Goal: Find specific page/section: Find specific page/section

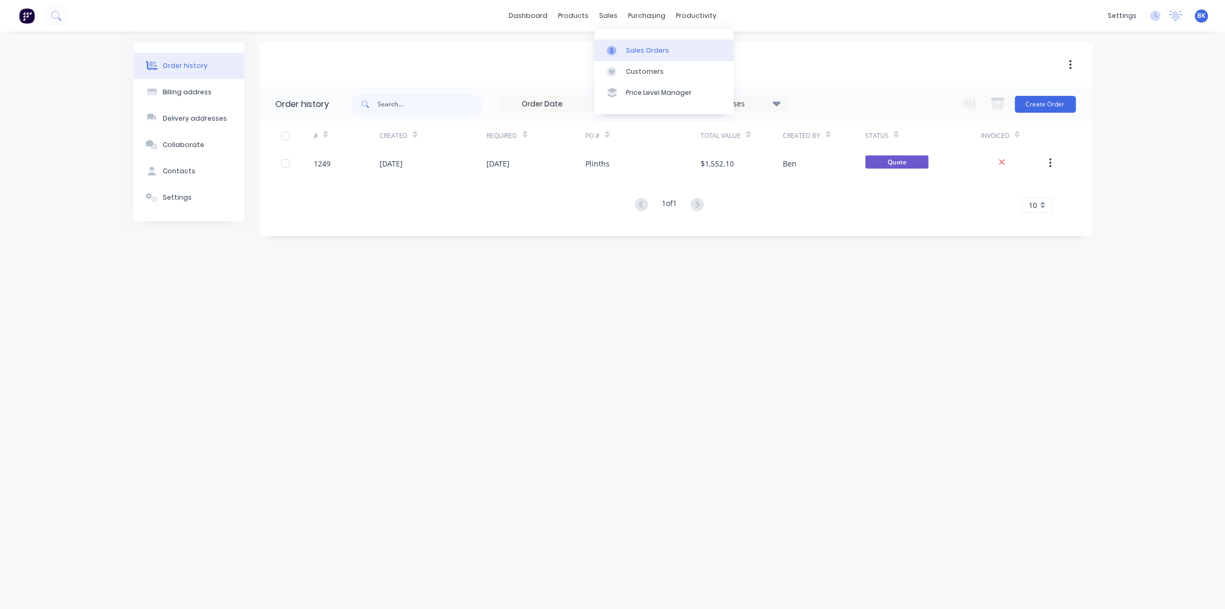
click at [618, 43] on link "Sales Orders" at bounding box center [665, 49] width 140 height 21
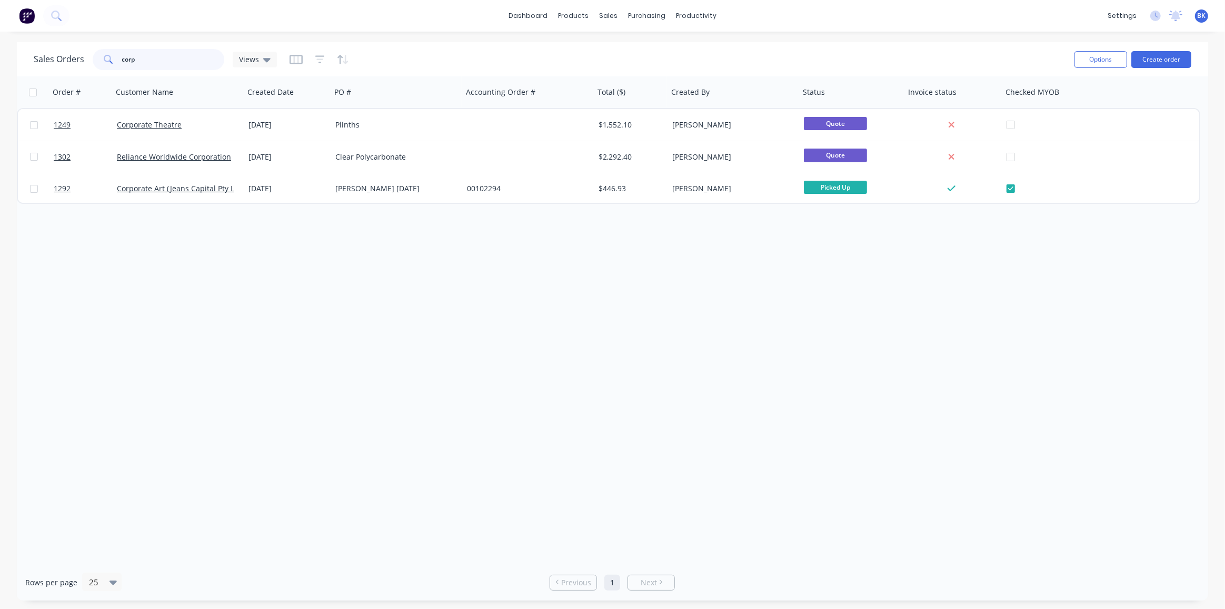
drag, startPoint x: 162, startPoint y: 57, endPoint x: 91, endPoint y: 57, distance: 71.1
click at [91, 57] on div "Sales Orders corp Views" at bounding box center [155, 59] width 243 height 21
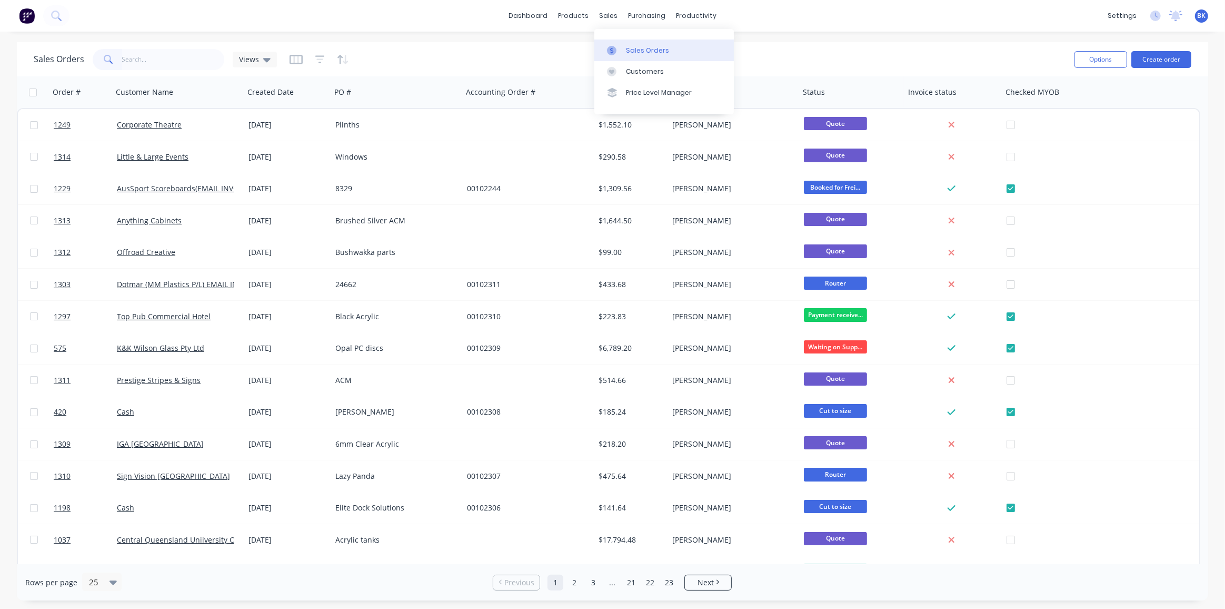
click at [638, 48] on div "Sales Orders" at bounding box center [647, 50] width 43 height 9
click at [133, 60] on input "text" at bounding box center [173, 59] width 103 height 21
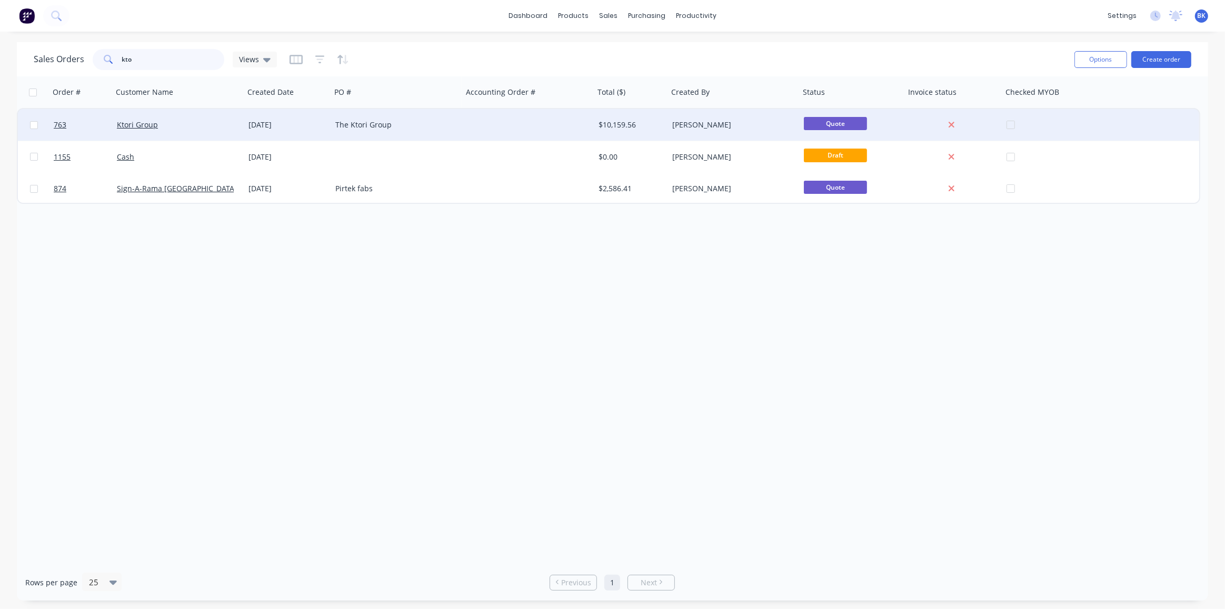
type input "kto"
click at [258, 123] on div "[DATE]" at bounding box center [288, 125] width 78 height 11
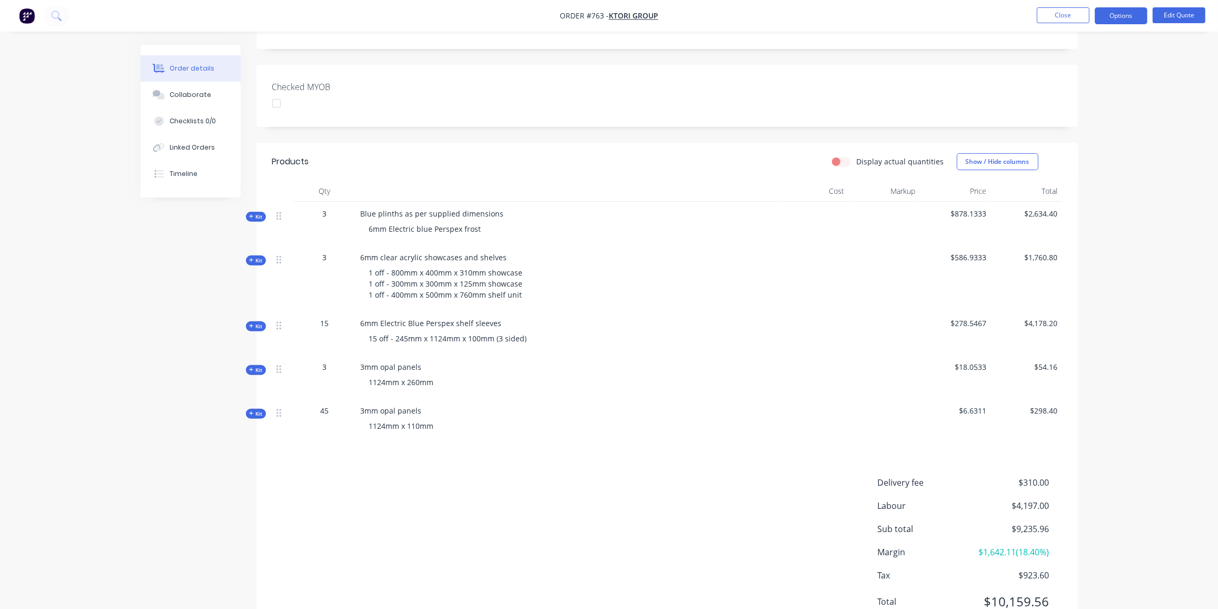
scroll to position [238, 0]
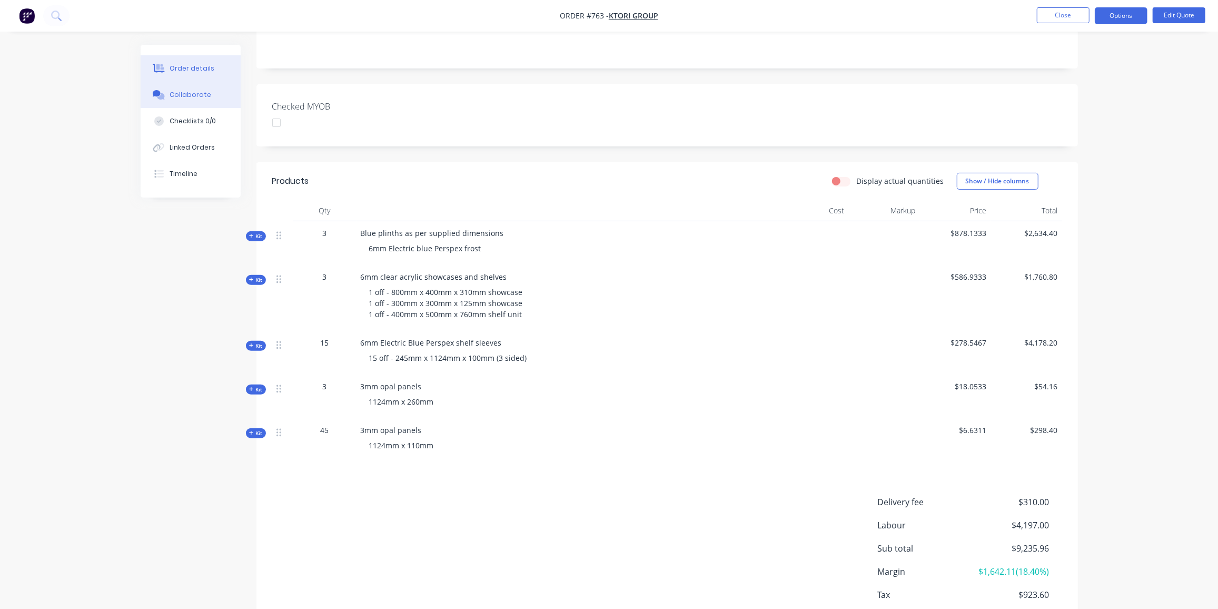
click at [164, 92] on icon at bounding box center [159, 94] width 12 height 9
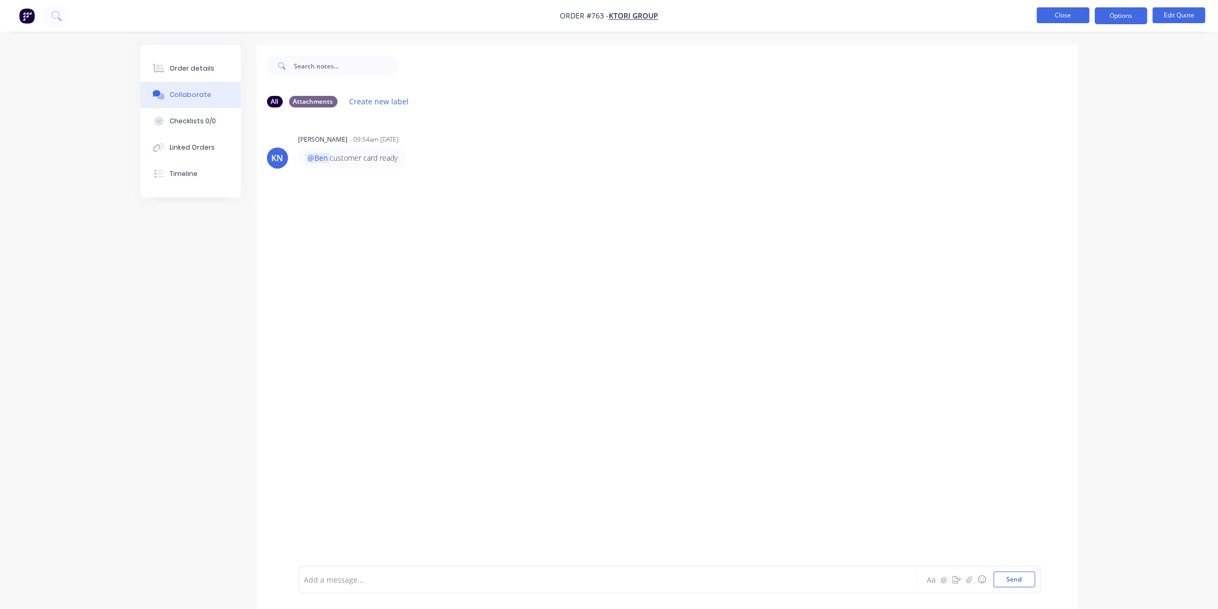
click at [1045, 18] on button "Close" at bounding box center [1063, 15] width 53 height 16
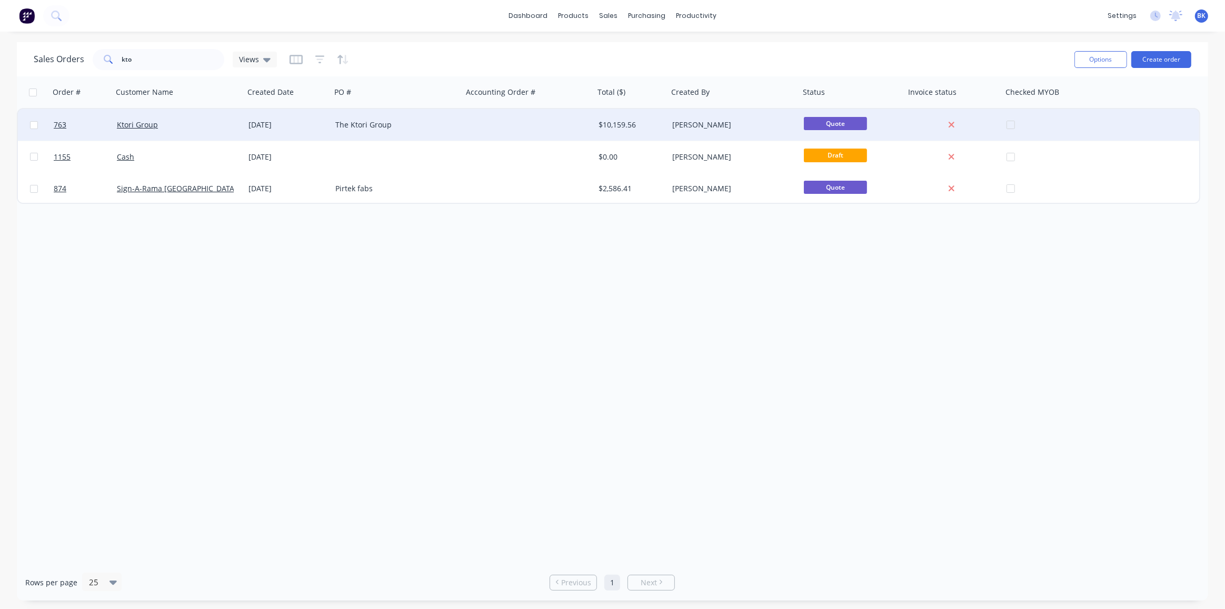
click at [326, 118] on div "[DATE]" at bounding box center [287, 125] width 87 height 32
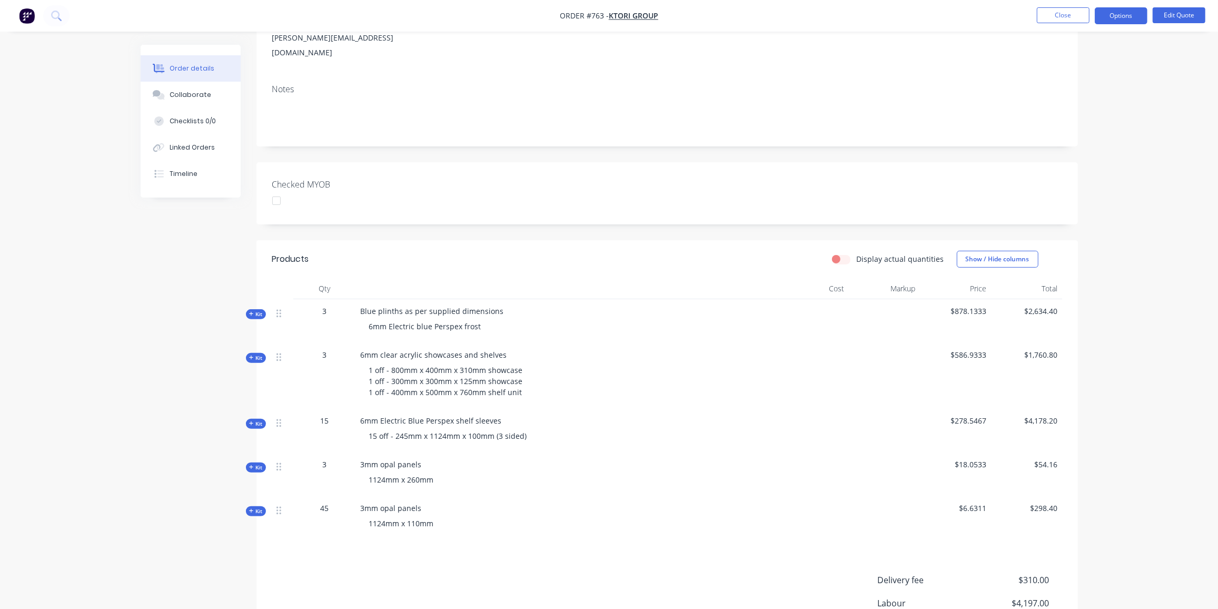
scroll to position [142, 0]
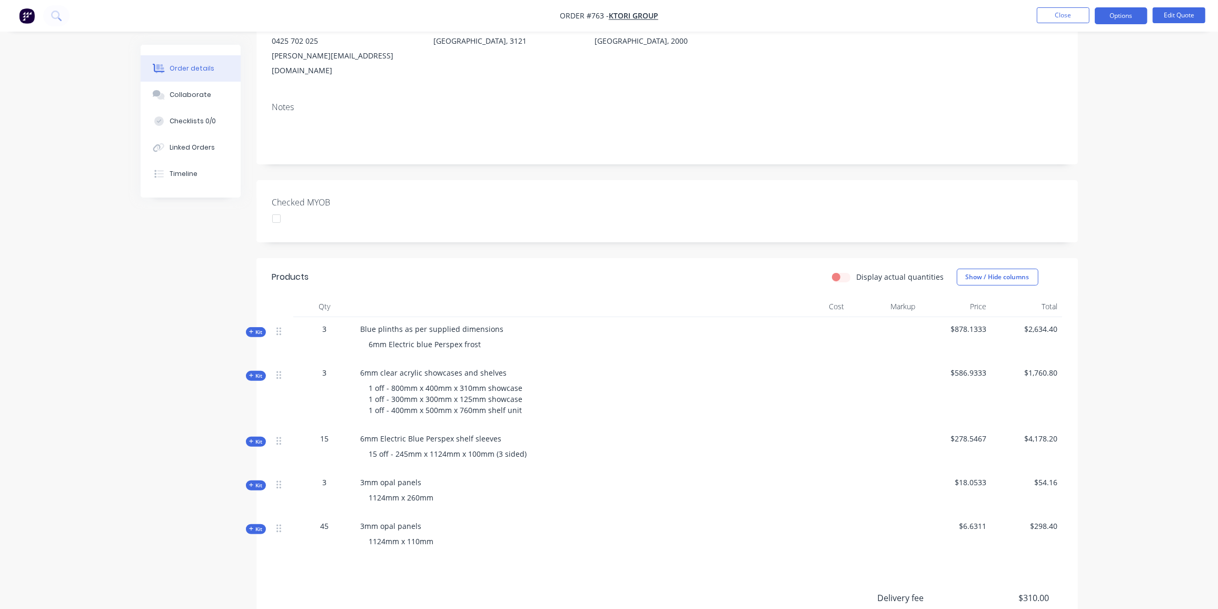
click at [252, 329] on icon at bounding box center [251, 331] width 5 height 5
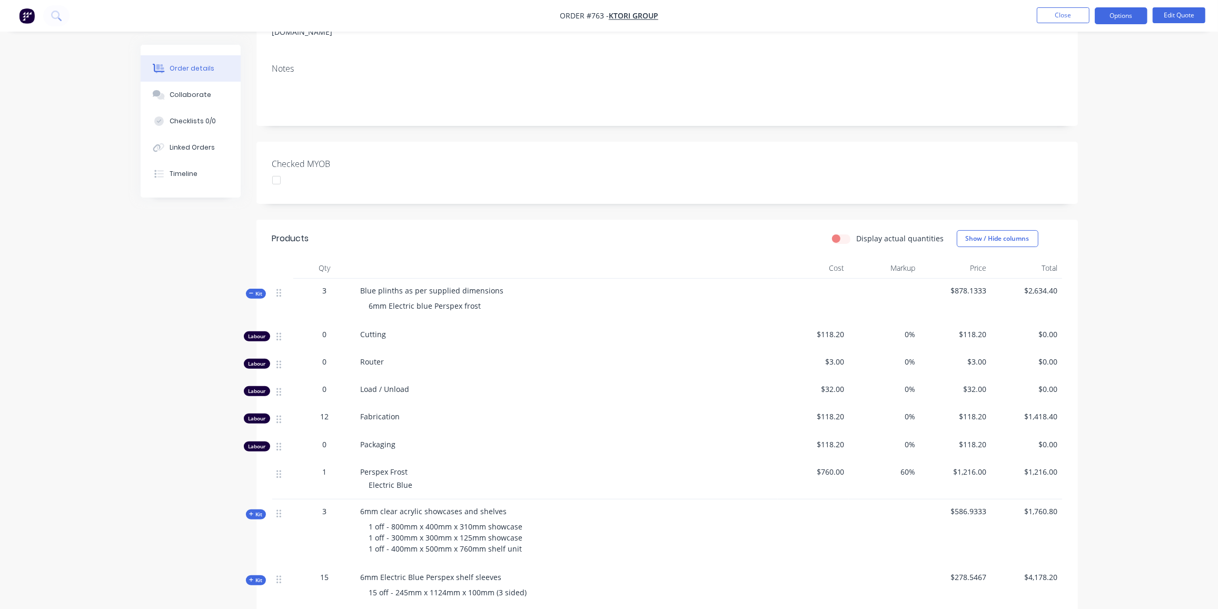
scroll to position [286, 0]
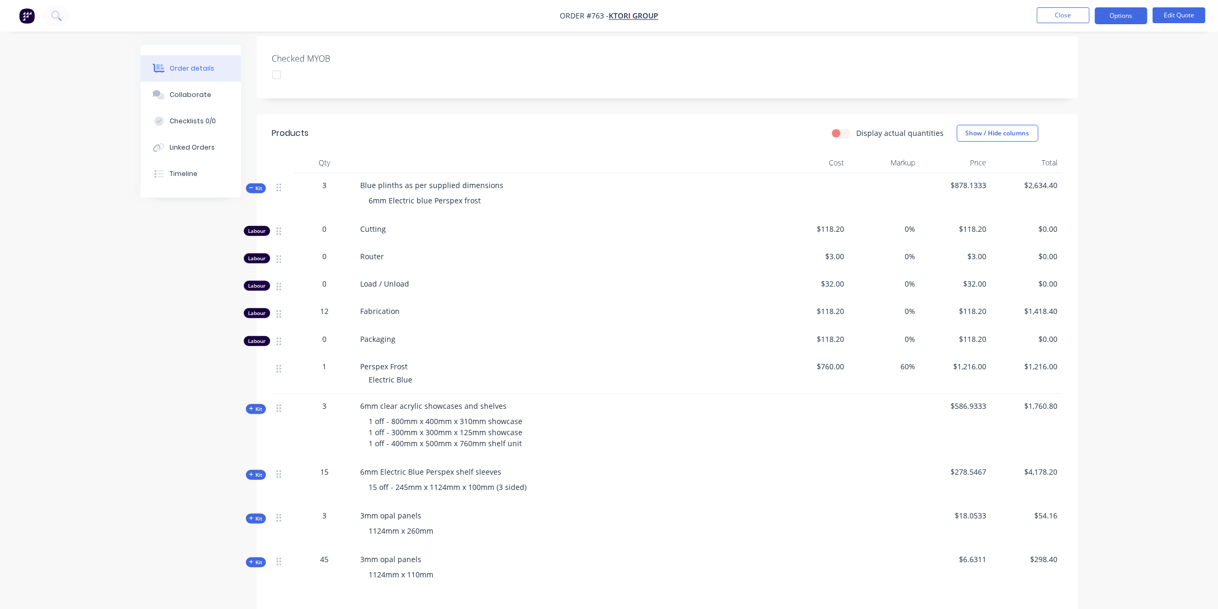
click at [256, 184] on span "Kit" at bounding box center [256, 188] width 14 height 8
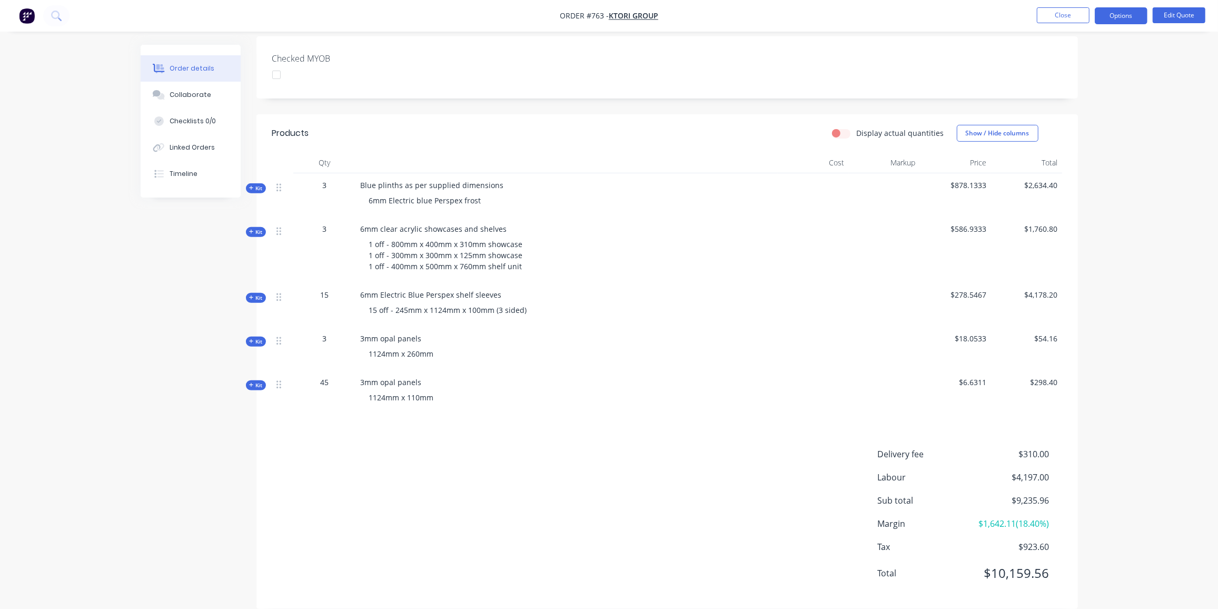
click at [253, 295] on icon at bounding box center [251, 297] width 5 height 5
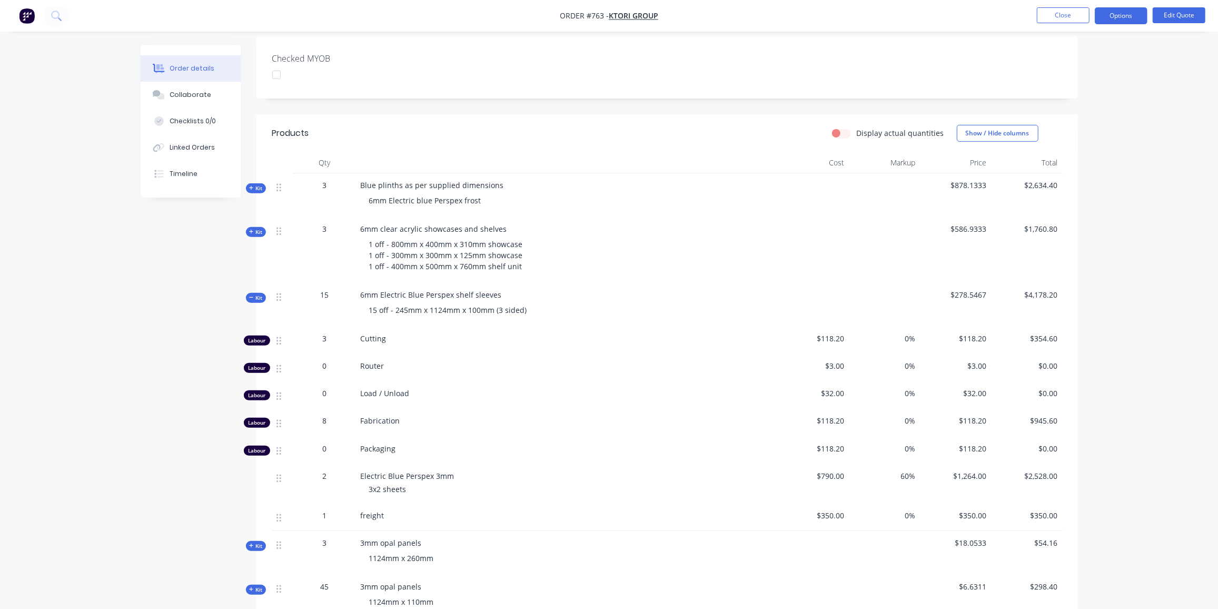
click at [258, 294] on span "Kit" at bounding box center [256, 298] width 14 height 8
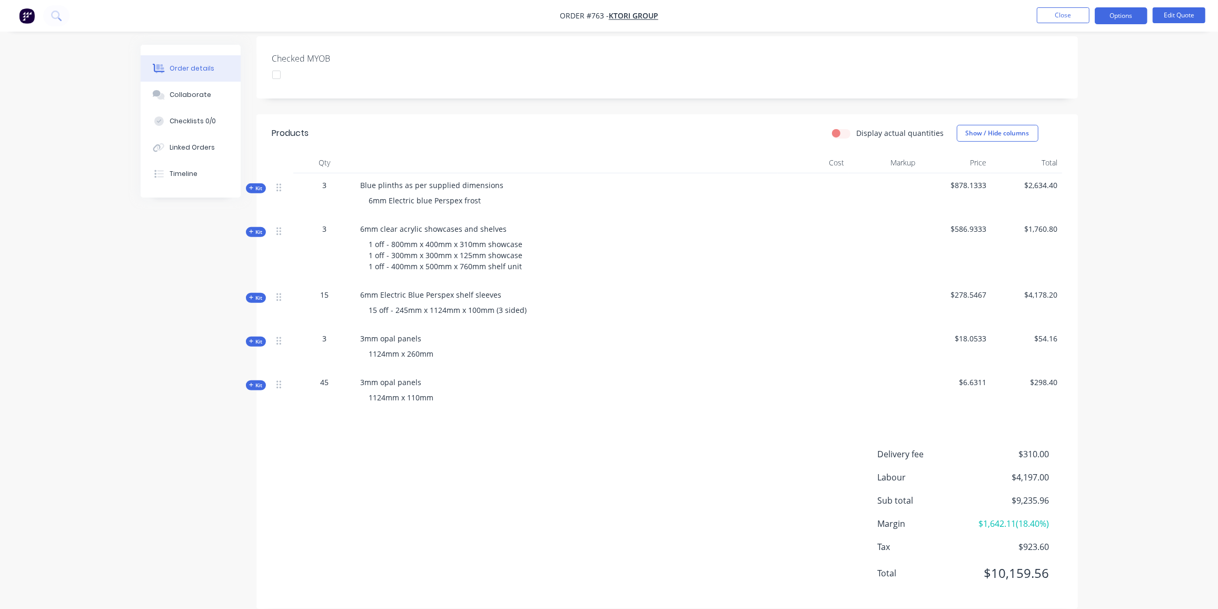
click at [260, 228] on span "Kit" at bounding box center [256, 232] width 14 height 8
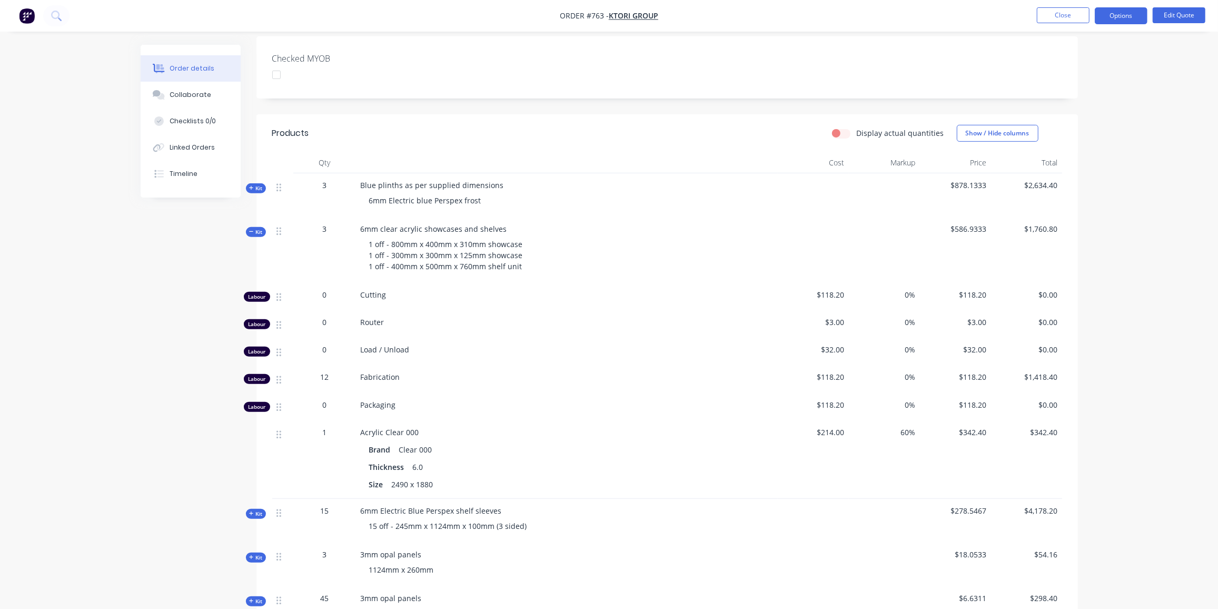
click at [258, 228] on span "Kit" at bounding box center [256, 232] width 14 height 8
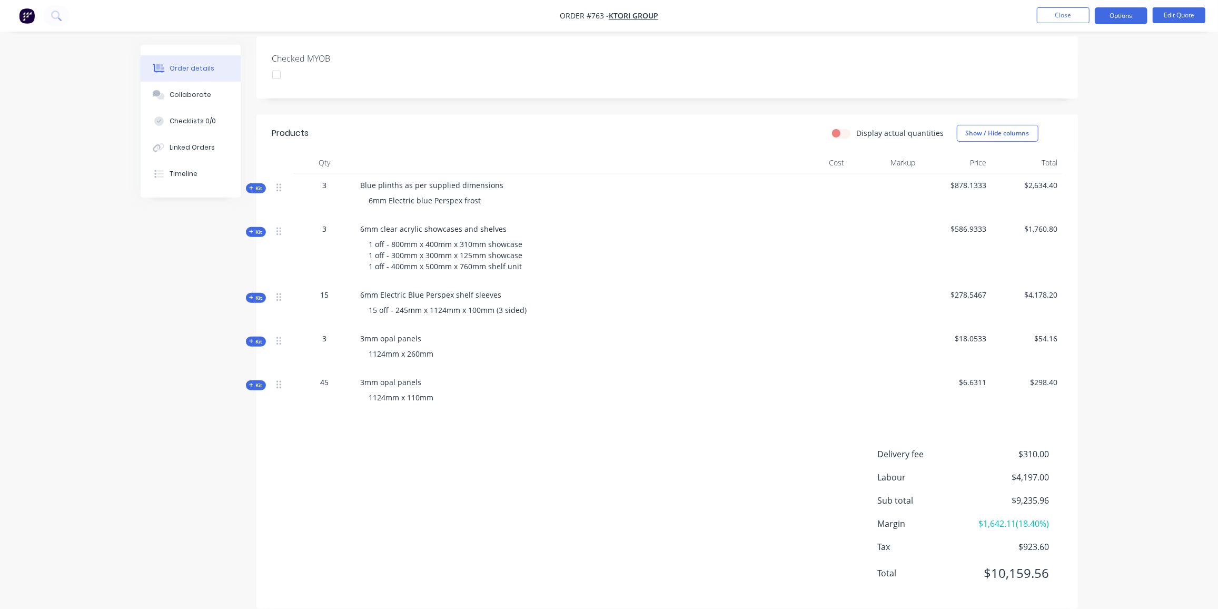
click at [254, 294] on span "Kit" at bounding box center [256, 298] width 14 height 8
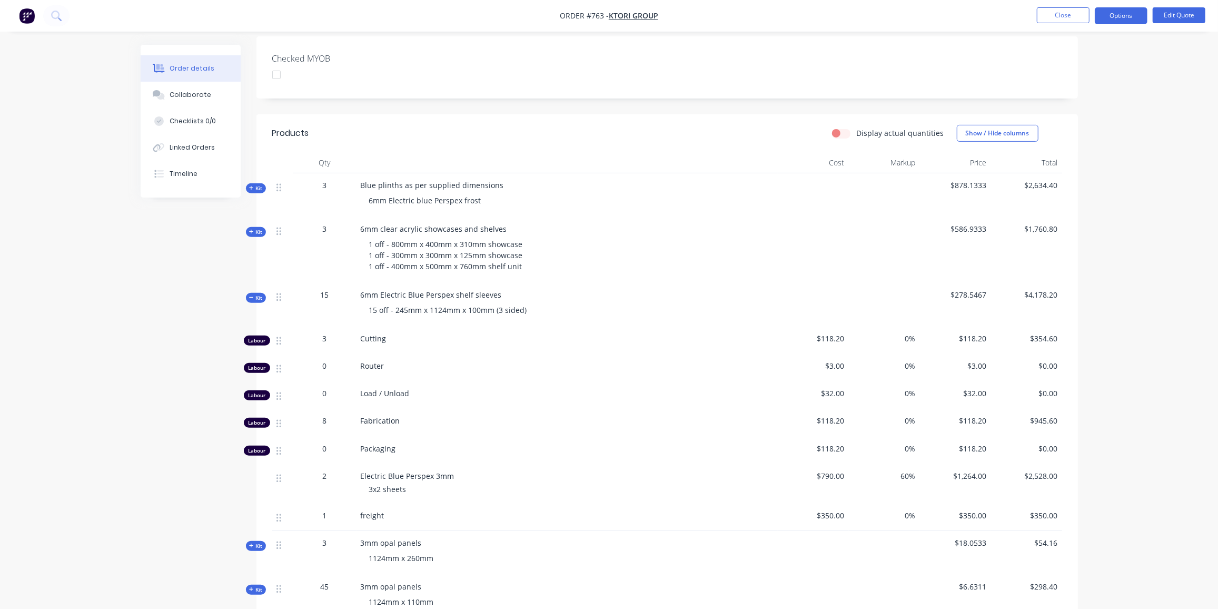
click at [254, 294] on span "Kit" at bounding box center [256, 298] width 14 height 8
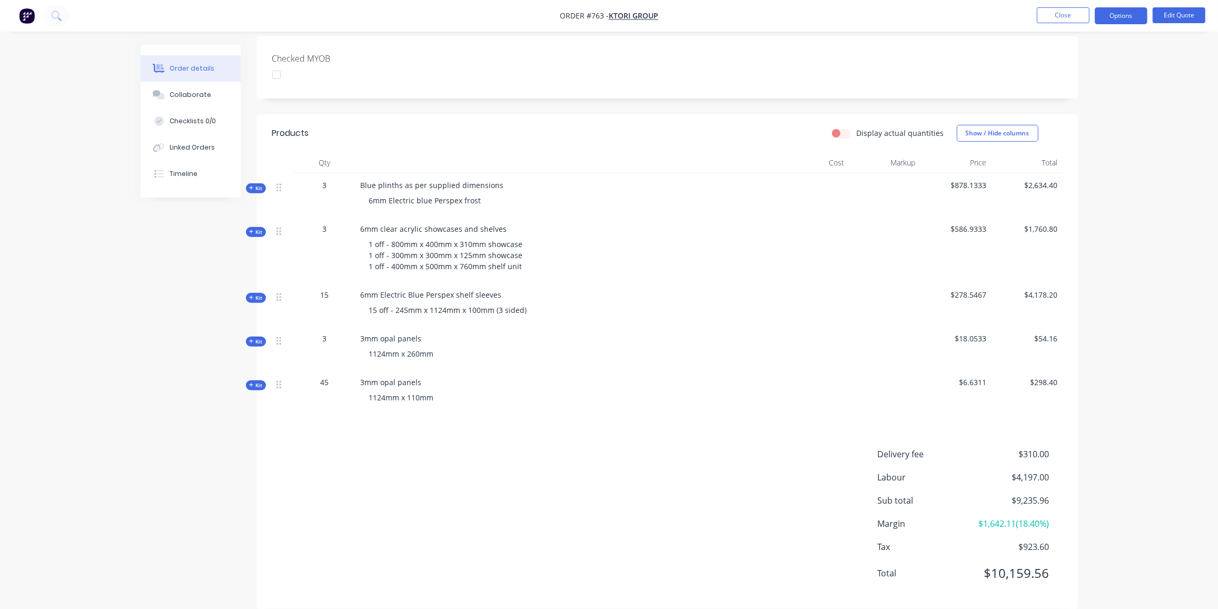
click at [257, 228] on span "Kit" at bounding box center [256, 232] width 14 height 8
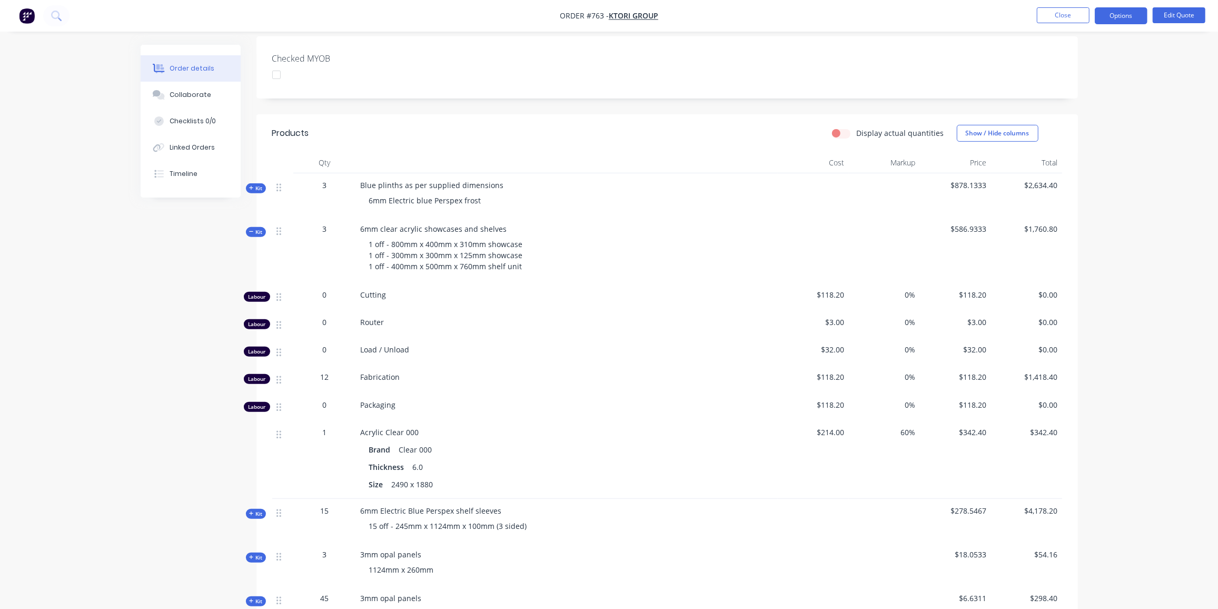
click at [257, 228] on span "Kit" at bounding box center [256, 232] width 14 height 8
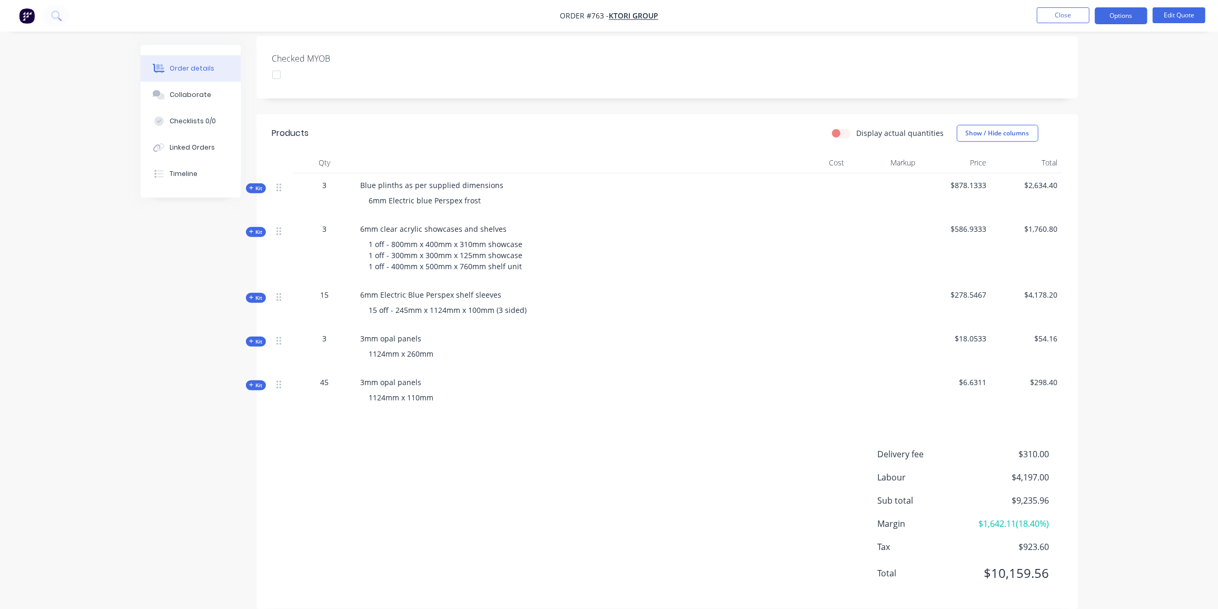
click at [254, 294] on span "Kit" at bounding box center [256, 298] width 14 height 8
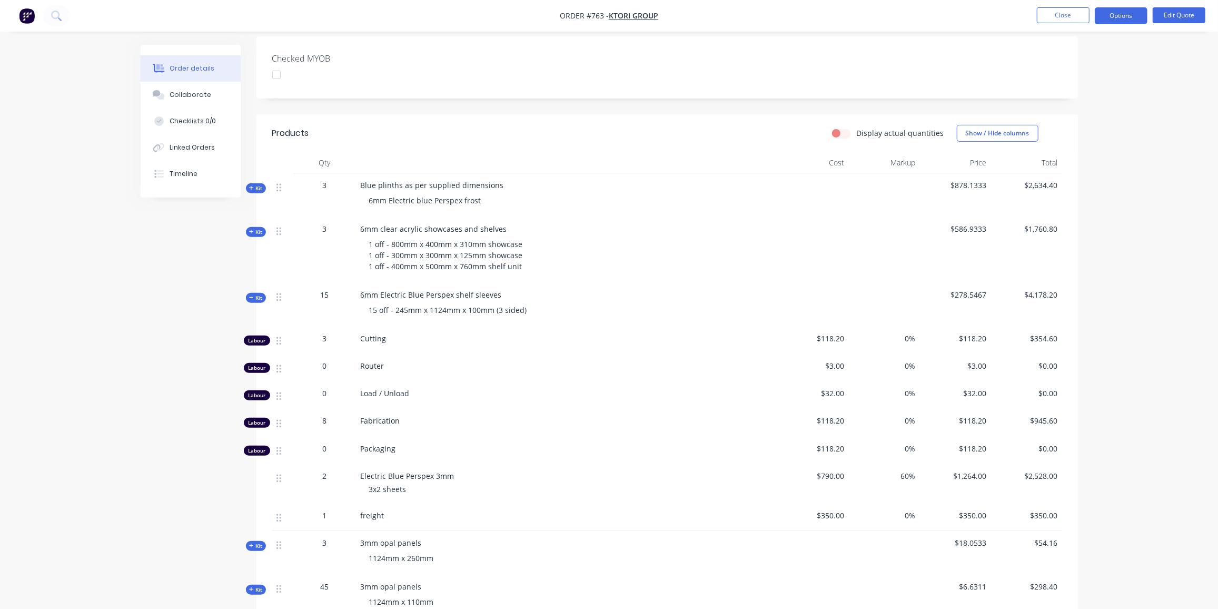
click at [253, 294] on span "Kit" at bounding box center [256, 298] width 14 height 8
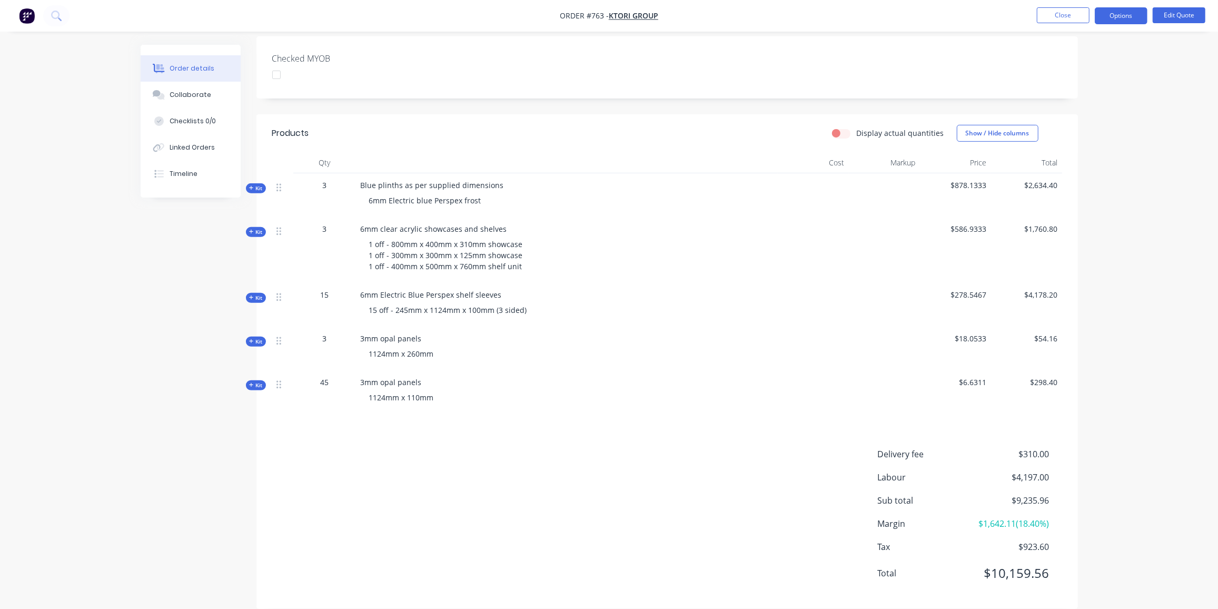
click at [253, 294] on span "Kit" at bounding box center [256, 298] width 14 height 8
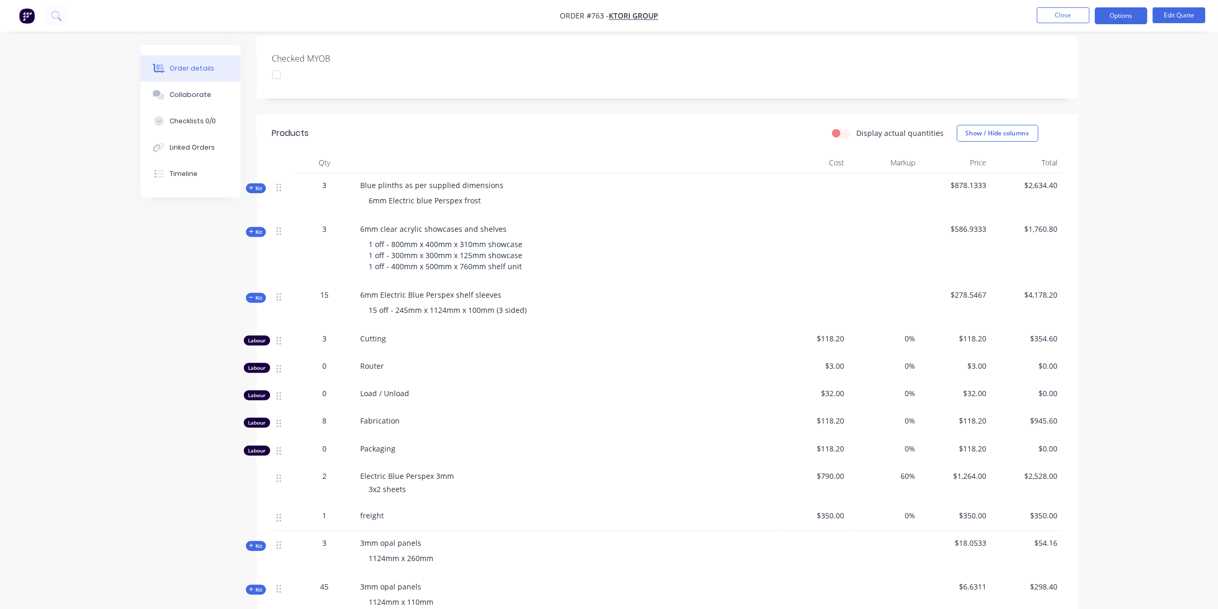
click at [253, 294] on span "Kit" at bounding box center [256, 298] width 14 height 8
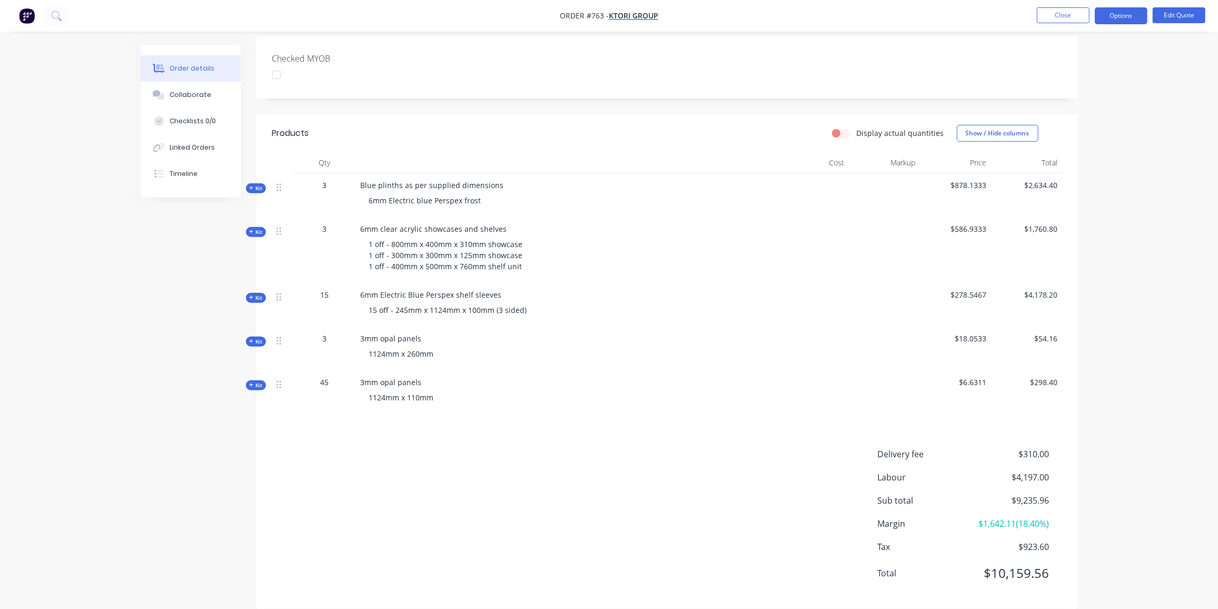
click at [252, 230] on icon at bounding box center [251, 232] width 4 height 4
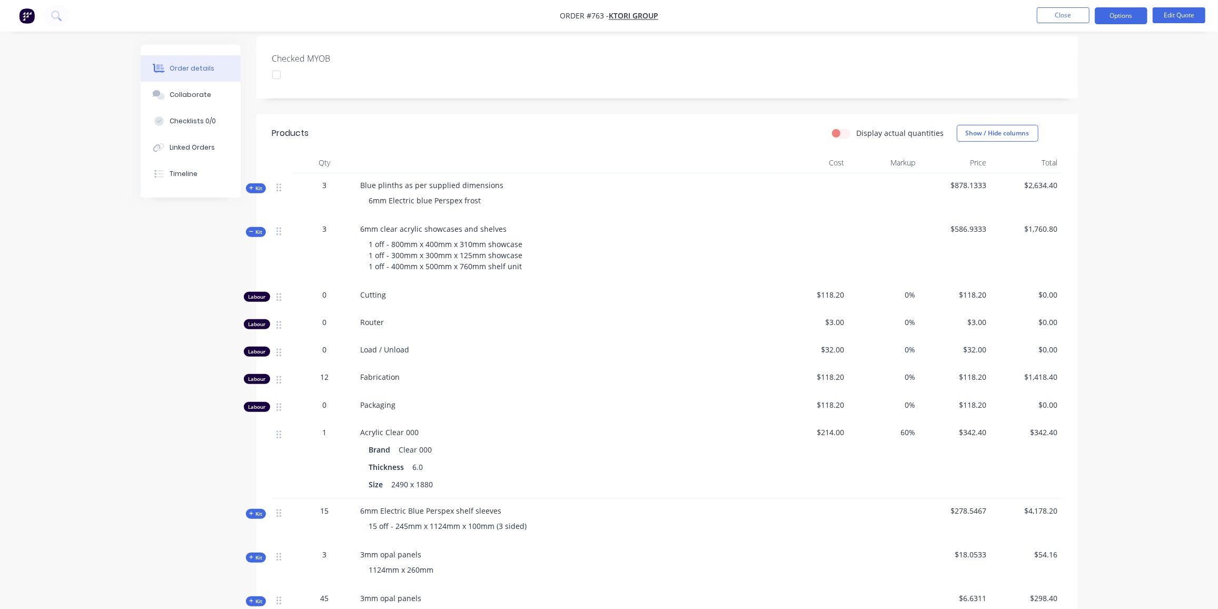
click at [252, 232] on icon at bounding box center [251, 232] width 4 height 1
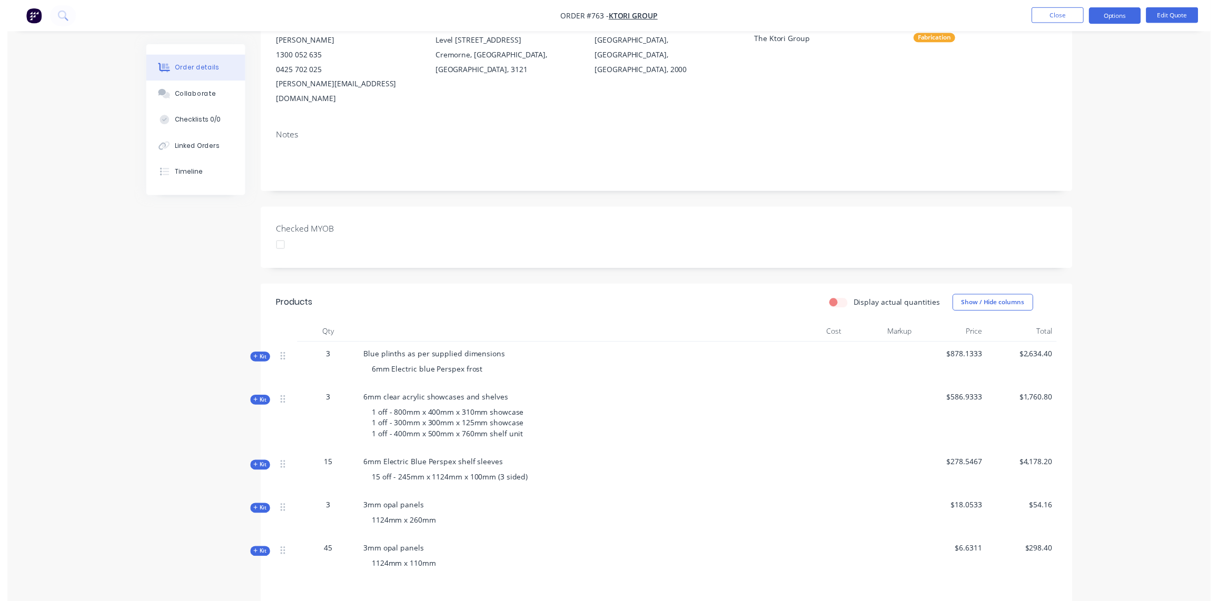
scroll to position [0, 0]
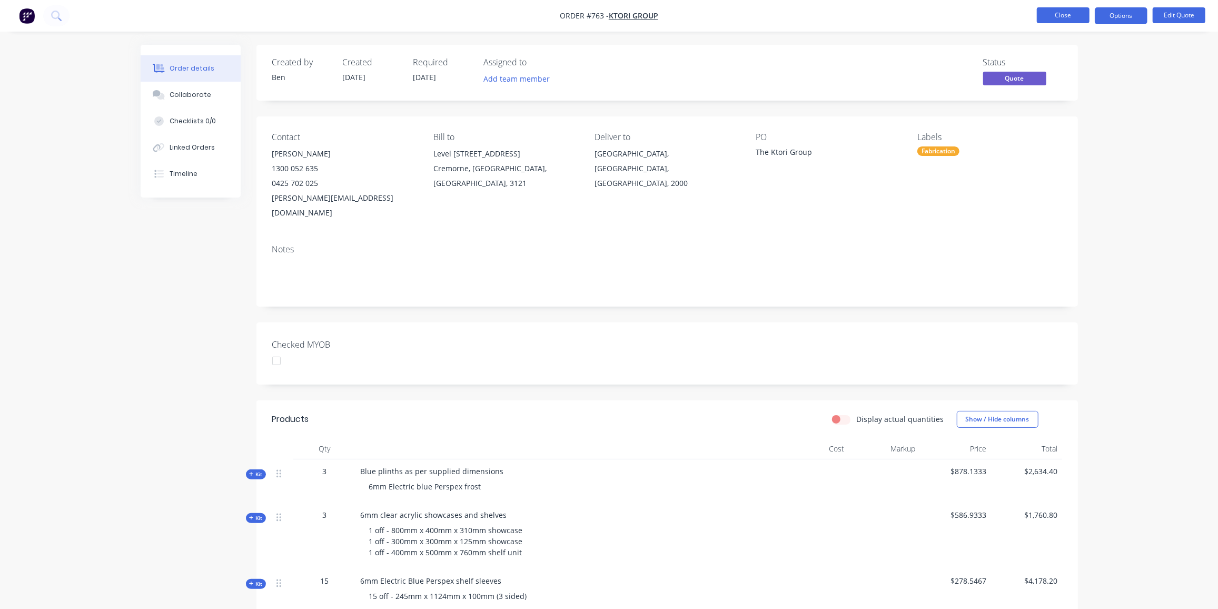
click at [1052, 14] on button "Close" at bounding box center [1063, 15] width 53 height 16
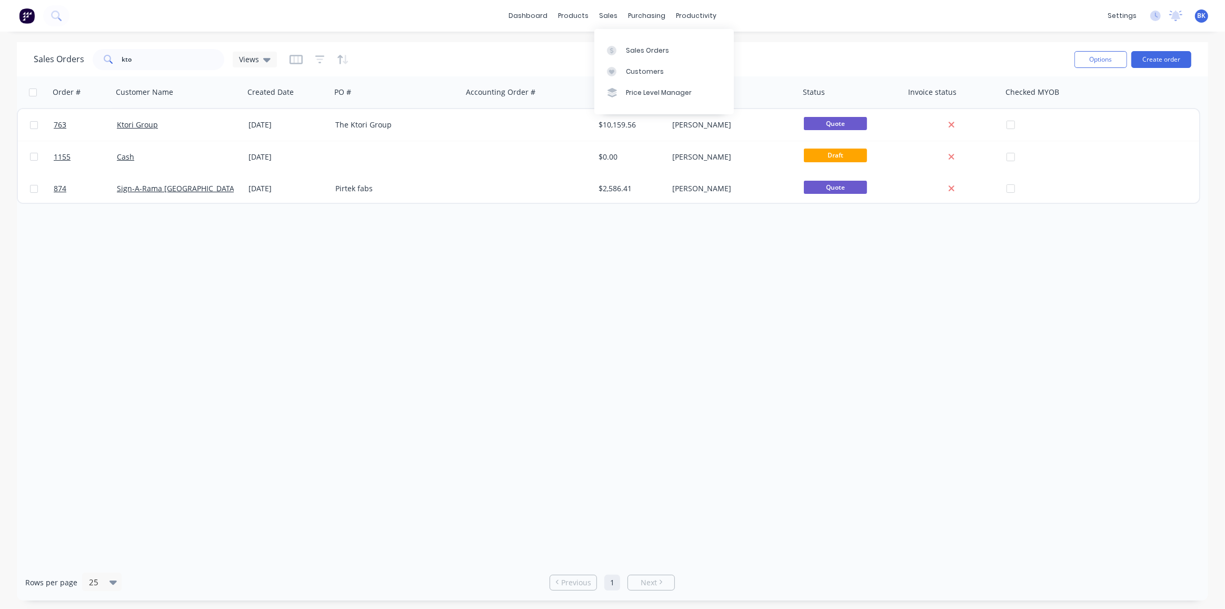
drag, startPoint x: 616, startPoint y: 47, endPoint x: 668, endPoint y: 114, distance: 85.5
click at [616, 47] on icon at bounding box center [611, 50] width 9 height 9
drag, startPoint x: 161, startPoint y: 56, endPoint x: 84, endPoint y: 58, distance: 77.4
click at [84, 58] on div "Sales Orders kto Views" at bounding box center [155, 59] width 243 height 21
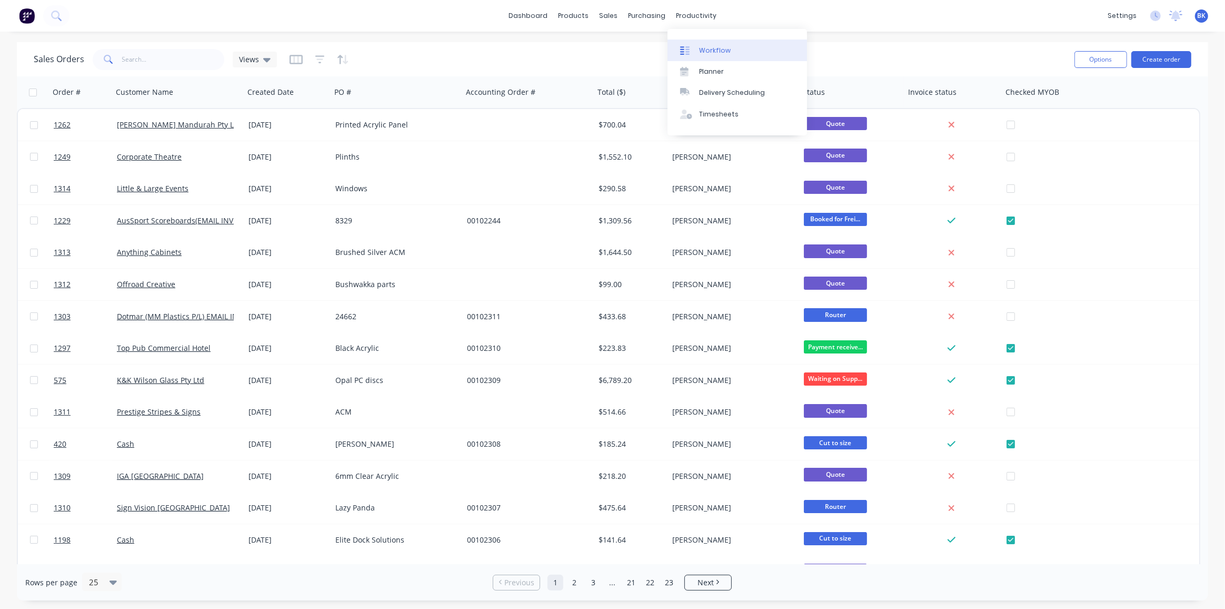
click at [694, 47] on div at bounding box center [688, 50] width 16 height 9
